Goal: Check status: Check status

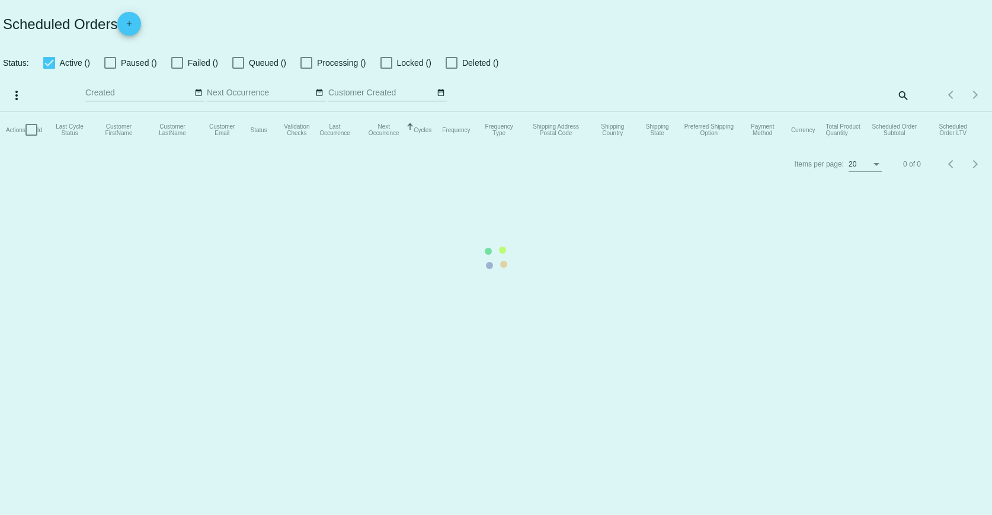
checkbox input "true"
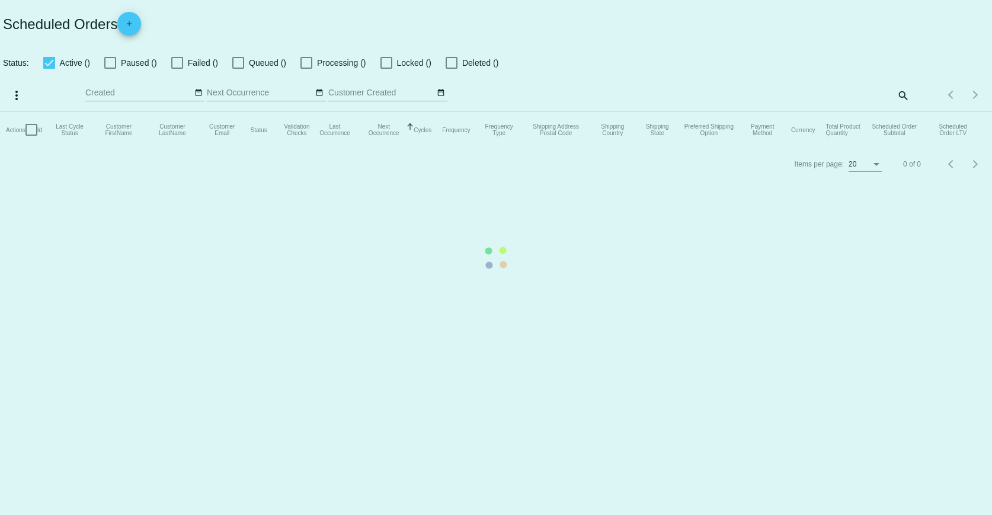
checkbox input "true"
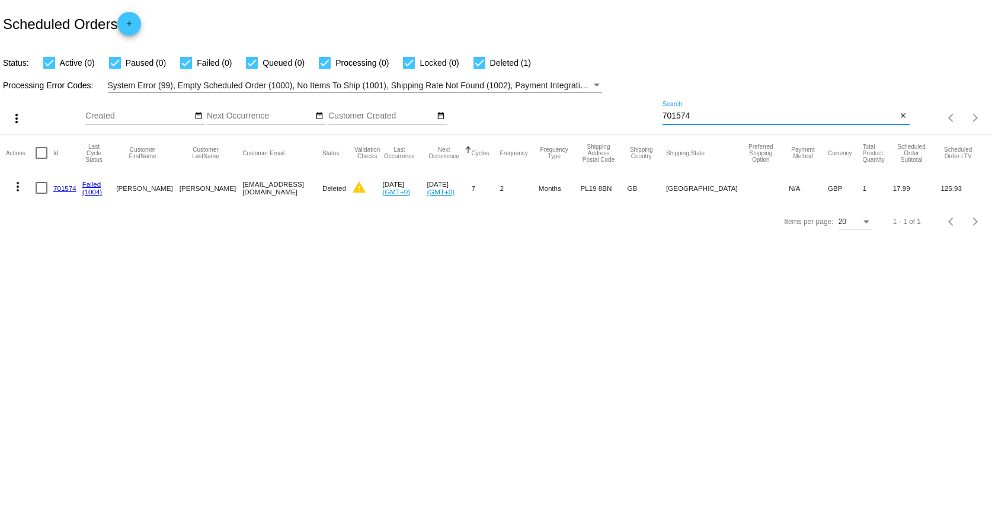
drag, startPoint x: 714, startPoint y: 112, endPoint x: 647, endPoint y: 117, distance: 67.1
click at [647, 117] on div "more_vert Oct Jan Feb Mar Apr 1" at bounding box center [496, 114] width 992 height 42
paste input "tonynewland21@googlemail.com"
type input "tonynewland21@googlemail.com"
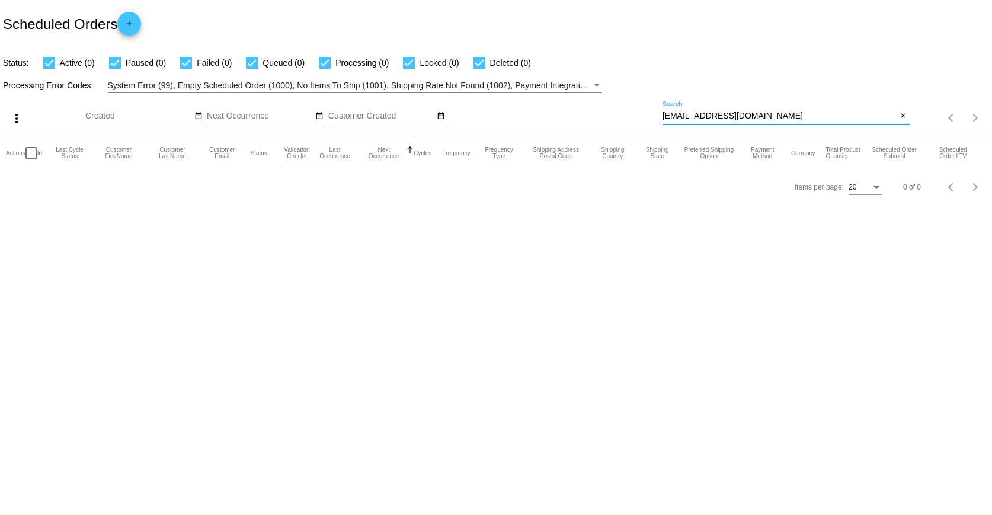
drag, startPoint x: 795, startPoint y: 113, endPoint x: 714, endPoint y: 113, distance: 80.6
click at [714, 113] on input "tonynewland21@googlemail.com" at bounding box center [779, 115] width 235 height 9
click at [800, 129] on div "tonynewland21@googlemail.com Search close" at bounding box center [785, 118] width 247 height 34
click at [903, 118] on mat-icon "close" at bounding box center [903, 115] width 8 height 9
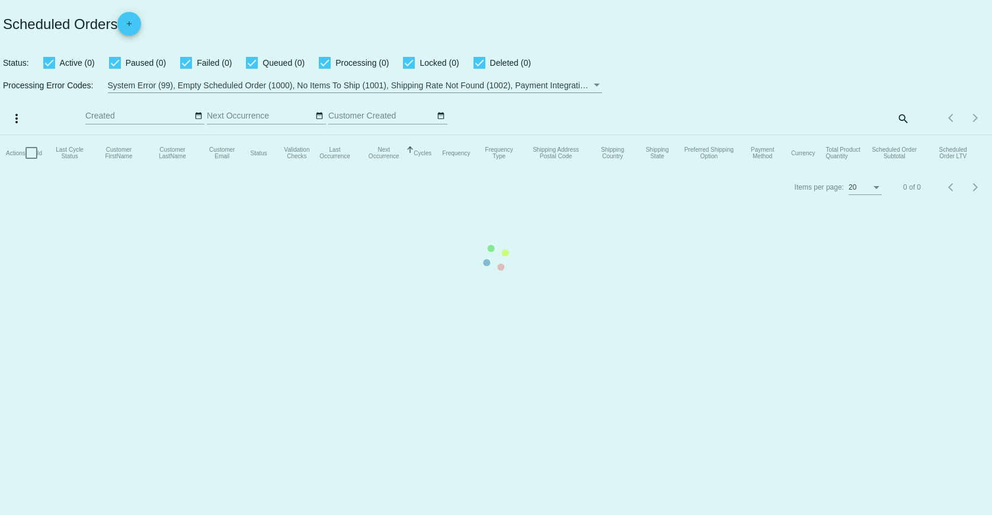
click at [907, 135] on mat-table "Actions Id Last Cycle Status Customer FirstName Customer LastName Customer Emai…" at bounding box center [496, 153] width 992 height 36
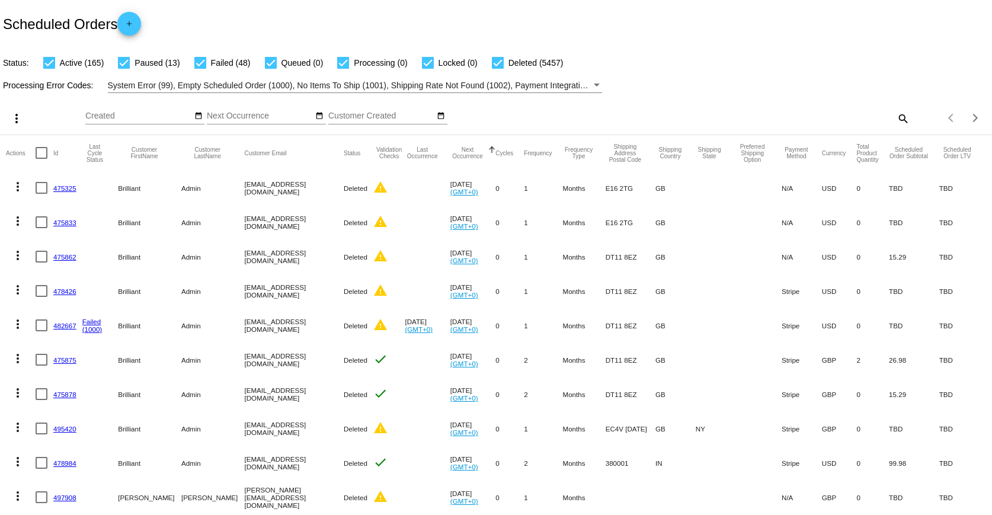
click at [895, 117] on mat-icon "search" at bounding box center [902, 118] width 14 height 18
click at [692, 111] on input "Search" at bounding box center [785, 115] width 247 height 9
paste input "Tony Newland"
type input "Tony Newland"
